Goal: Information Seeking & Learning: Learn about a topic

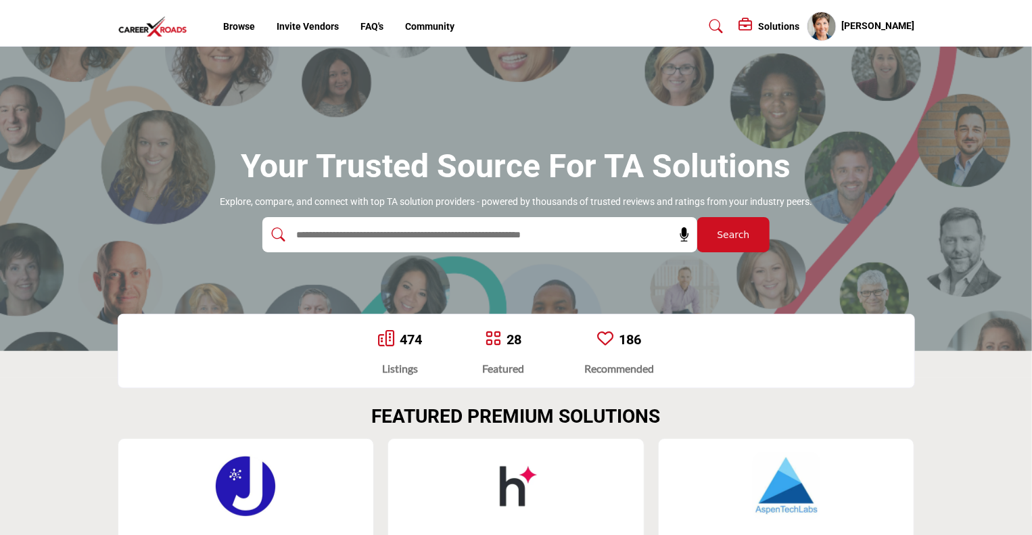
click at [369, 245] on div at bounding box center [465, 234] width 406 height 35
click at [377, 237] on input "text" at bounding box center [450, 234] width 323 height 20
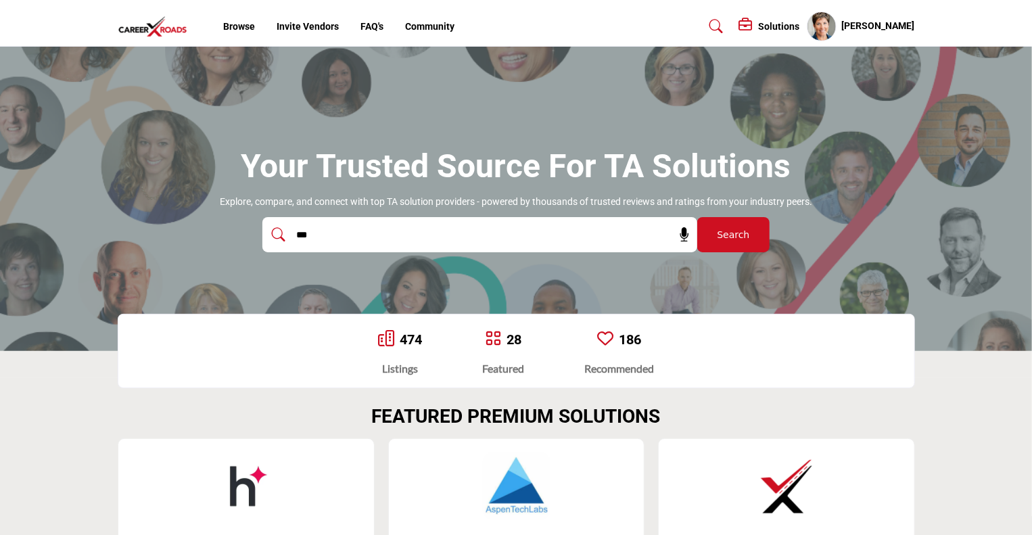
type input "***"
click at [697, 217] on button "Search" at bounding box center [733, 234] width 72 height 35
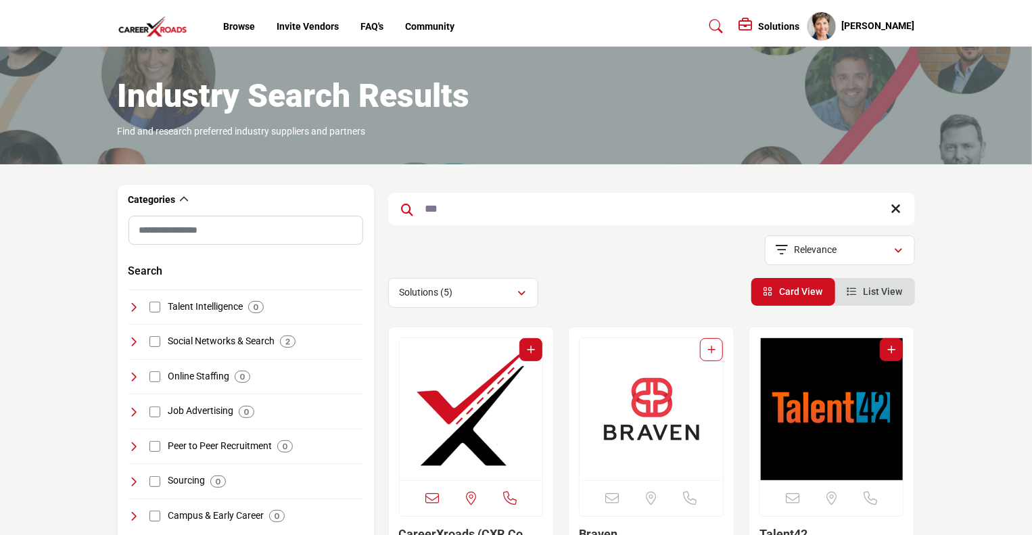
click at [462, 419] on img "Open Listing in new tab" at bounding box center [471, 409] width 143 height 142
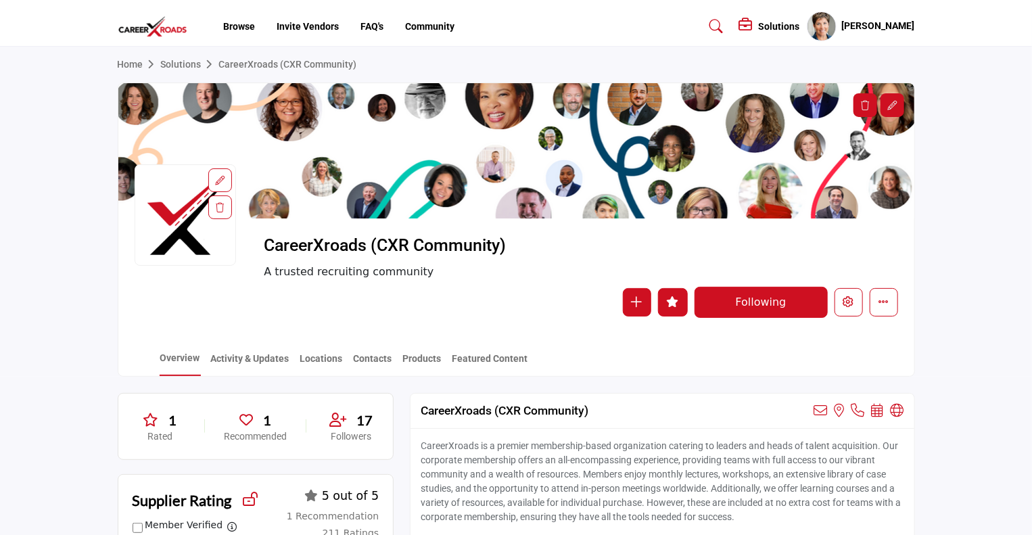
click at [255, 28] on ul "Browse Invite Vendors FAQ's Community" at bounding box center [338, 27] width 231 height 14
click at [245, 30] on link "Browse" at bounding box center [239, 26] width 32 height 11
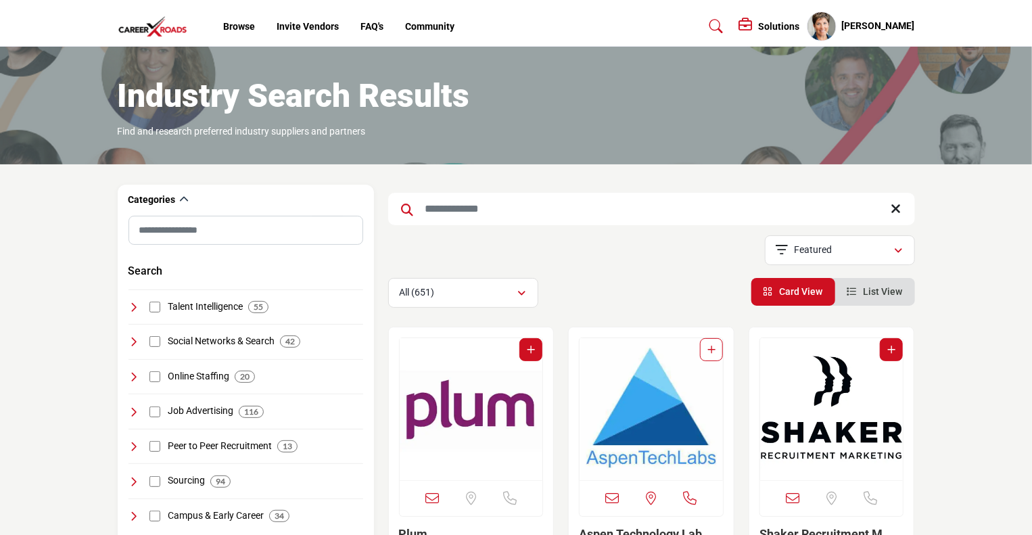
click at [145, 18] on img at bounding box center [156, 27] width 77 height 22
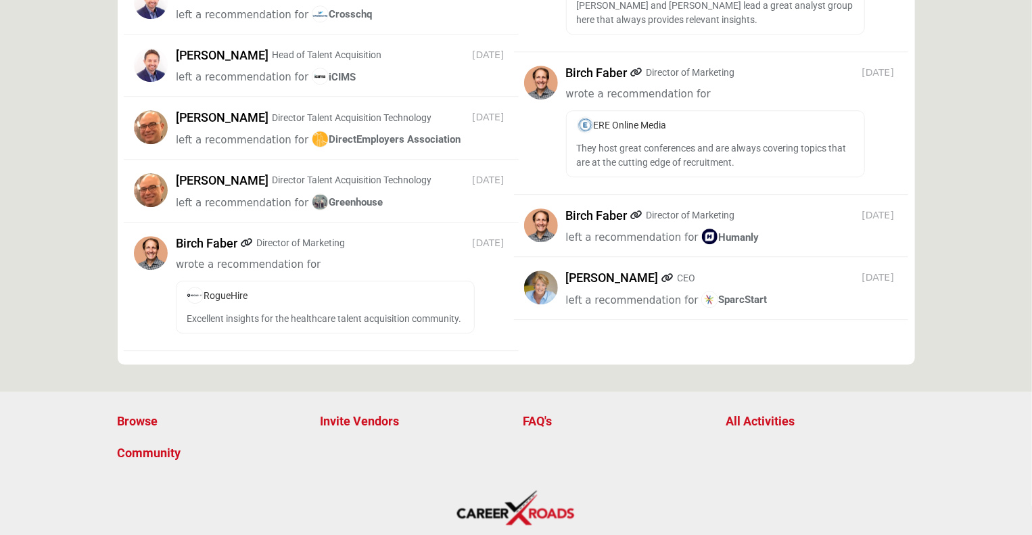
scroll to position [1907, 0]
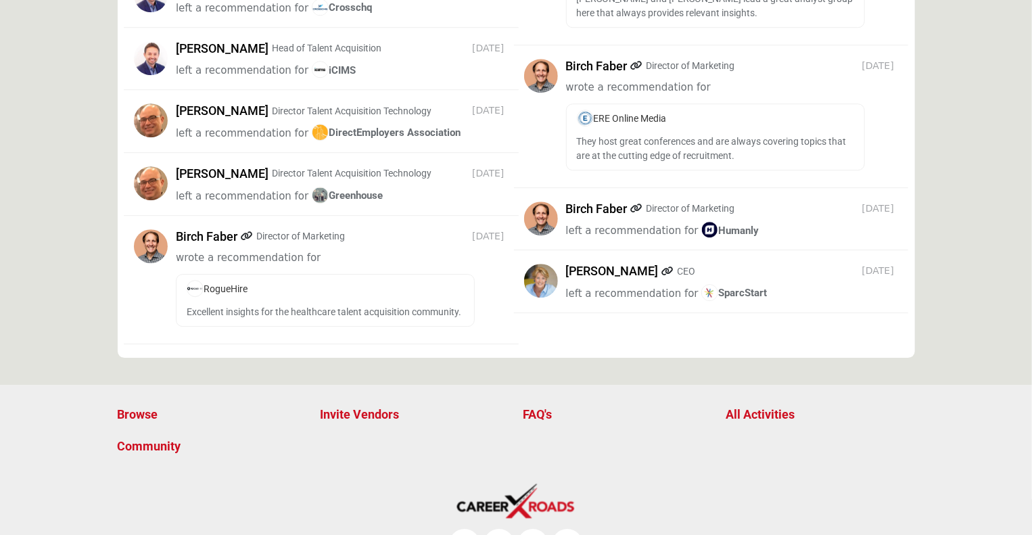
click at [745, 290] on span "SparcStart" at bounding box center [734, 296] width 66 height 12
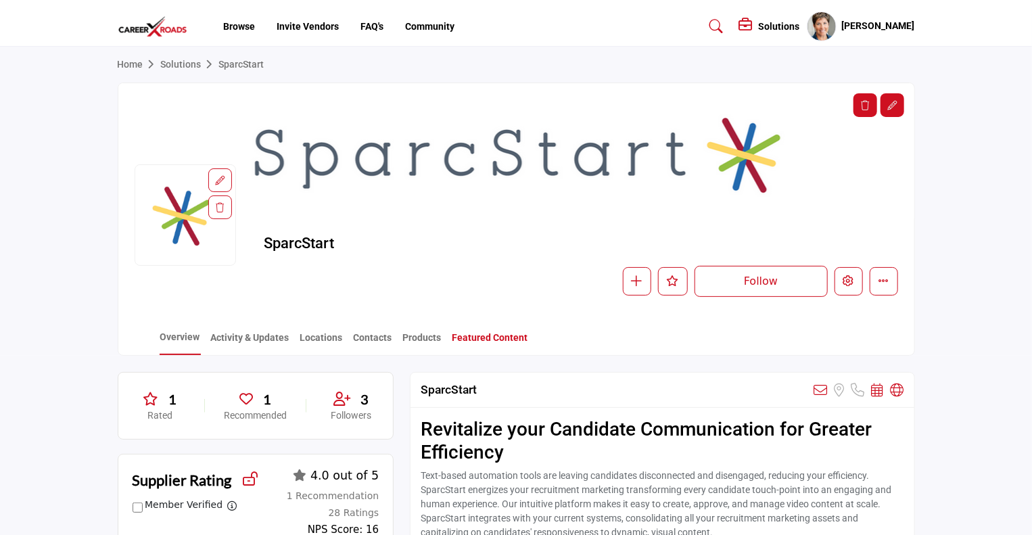
click at [517, 339] on link "Featured Content" at bounding box center [490, 343] width 77 height 24
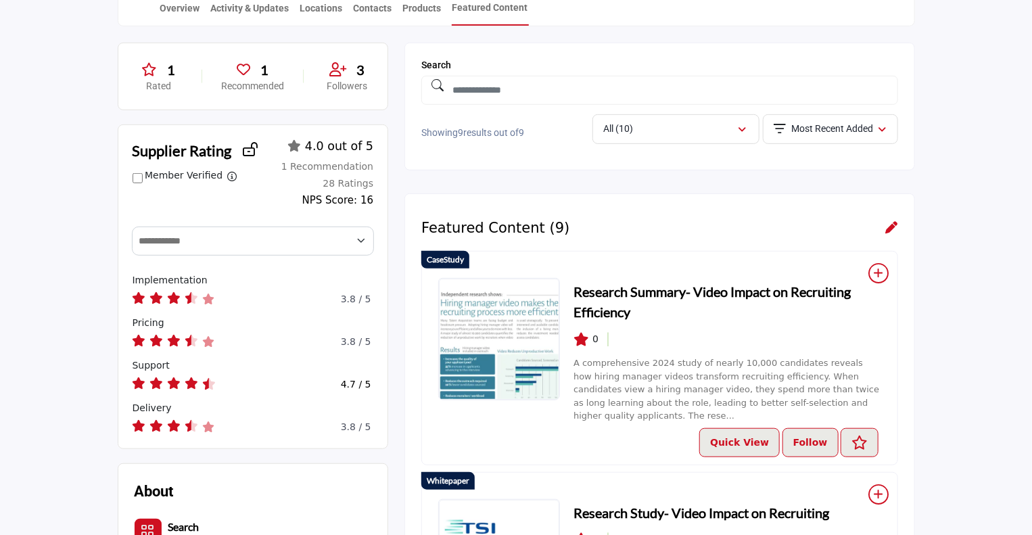
scroll to position [143, 0]
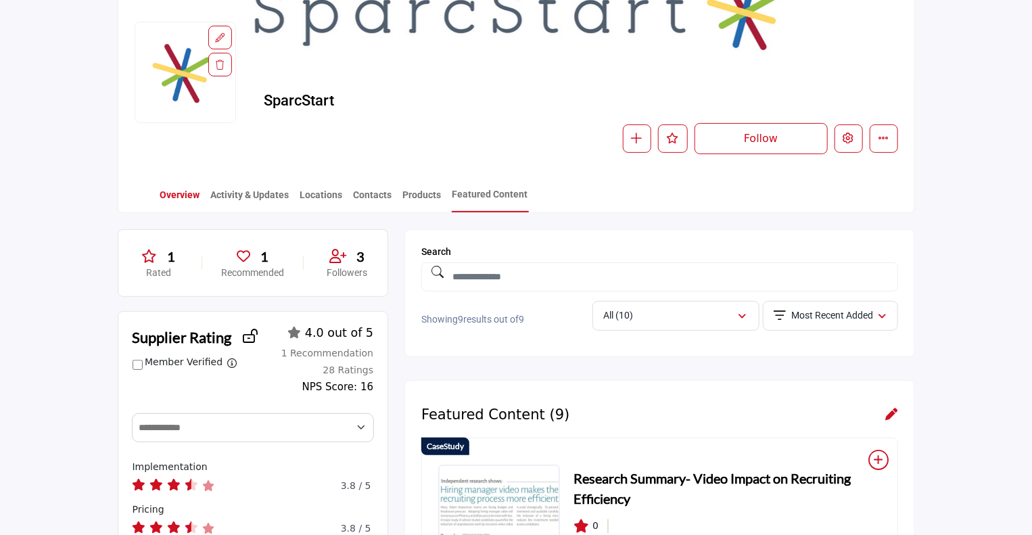
click at [185, 193] on link "Overview" at bounding box center [180, 200] width 41 height 24
